Goal: Find specific page/section: Find specific page/section

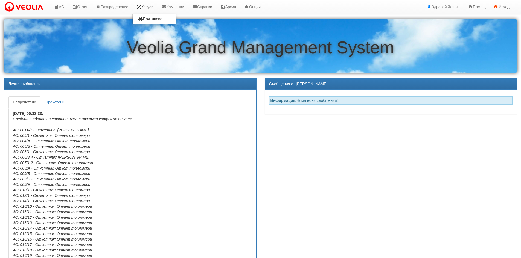
click at [141, 7] on icon at bounding box center [138, 7] width 5 height 4
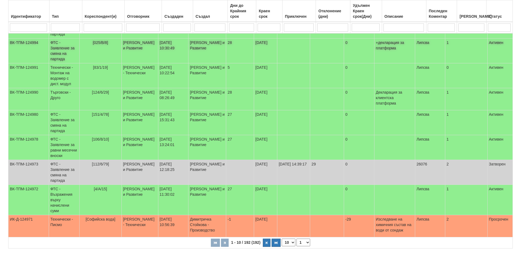
scroll to position [137, 0]
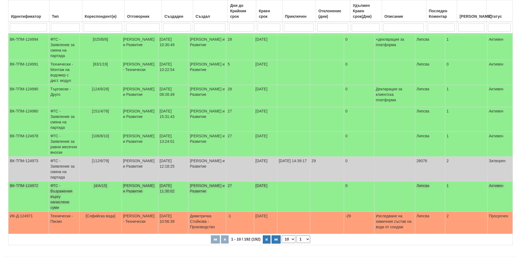
click at [101, 184] on span "[4/А/15]" at bounding box center [100, 186] width 13 height 4
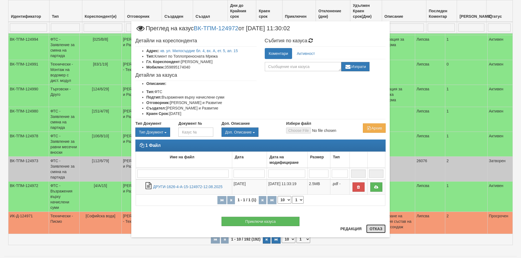
click at [375, 230] on button "Отказ" at bounding box center [375, 229] width 19 height 9
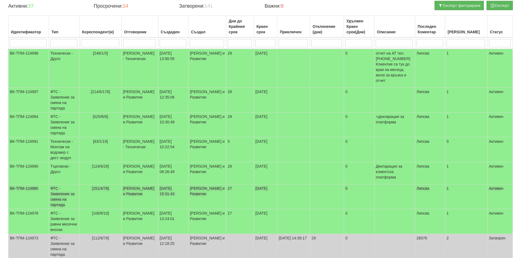
scroll to position [0, 0]
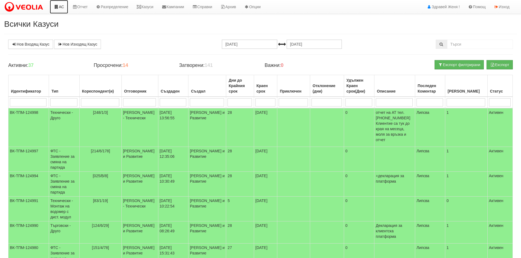
click at [63, 8] on link "АС" at bounding box center [59, 7] width 18 height 14
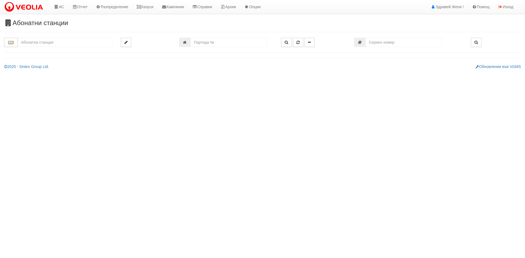
click at [40, 41] on input "text" at bounding box center [65, 42] width 95 height 9
click at [59, 52] on div "103/3,4 - Младост - "ТЕХЕМ"" at bounding box center [65, 51] width 93 height 6
type input "103/3,4 - Младост - "ТЕХЕМ""
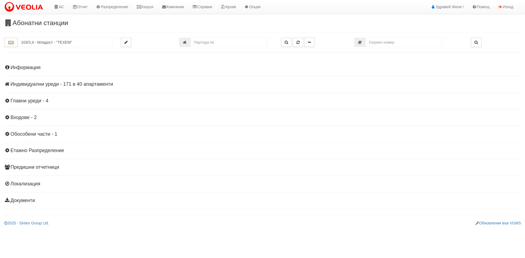
click at [96, 83] on h4 "Индивидуални уреди - 171 в 40 апартаменти" at bounding box center [262, 84] width 517 height 5
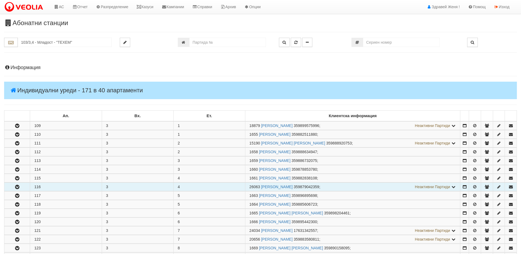
click at [57, 189] on td "116" at bounding box center [66, 187] width 72 height 8
click at [16, 187] on icon "button" at bounding box center [17, 187] width 7 height 4
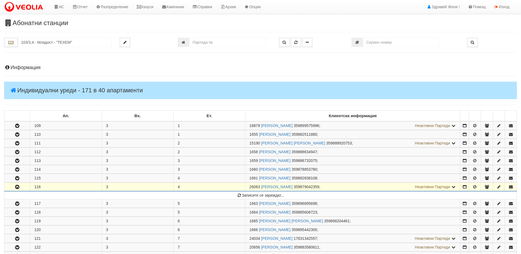
click at [452, 187] on icon at bounding box center [453, 187] width 5 height 4
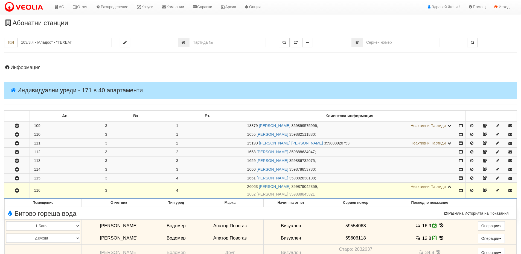
drag, startPoint x: 258, startPoint y: 186, endPoint x: 220, endPoint y: 184, distance: 38.1
click at [220, 184] on tr "116 3 4 26063 РАДОСТИН КОНСТАНТИНОВ АНТОНОВ 359879042359 ; Неактивни Партиди 16…" at bounding box center [260, 191] width 512 height 16
copy tr "26063"
click at [141, 5] on icon at bounding box center [138, 7] width 5 height 4
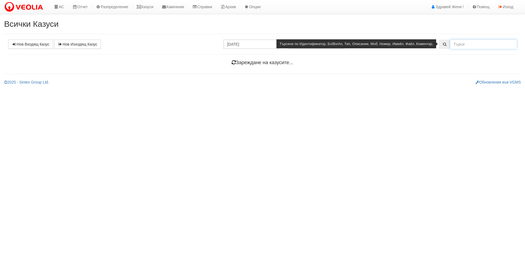
click at [476, 48] on input "text" at bounding box center [483, 44] width 66 height 9
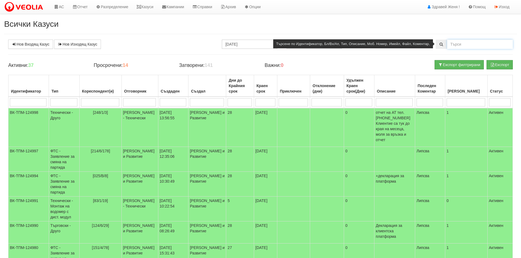
paste input "26063"
type input "26063"
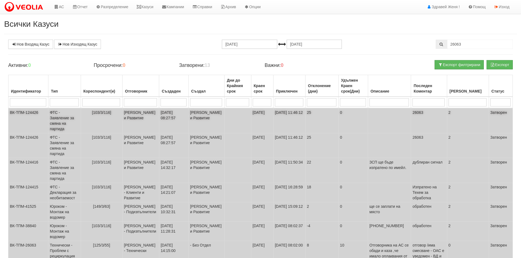
click at [74, 116] on td "ФТС - Заявление за смяна на партида" at bounding box center [64, 120] width 32 height 25
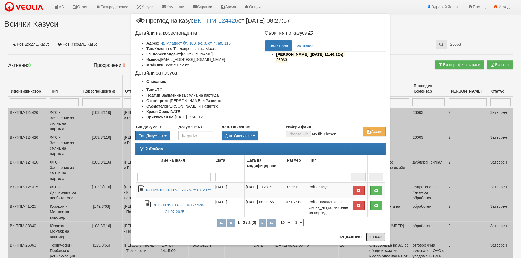
click at [378, 237] on button "Отказ" at bounding box center [375, 237] width 19 height 9
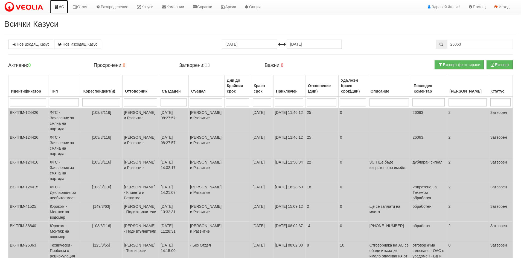
click at [59, 8] on icon at bounding box center [56, 7] width 5 height 4
